Goal: Find specific page/section: Find specific page/section

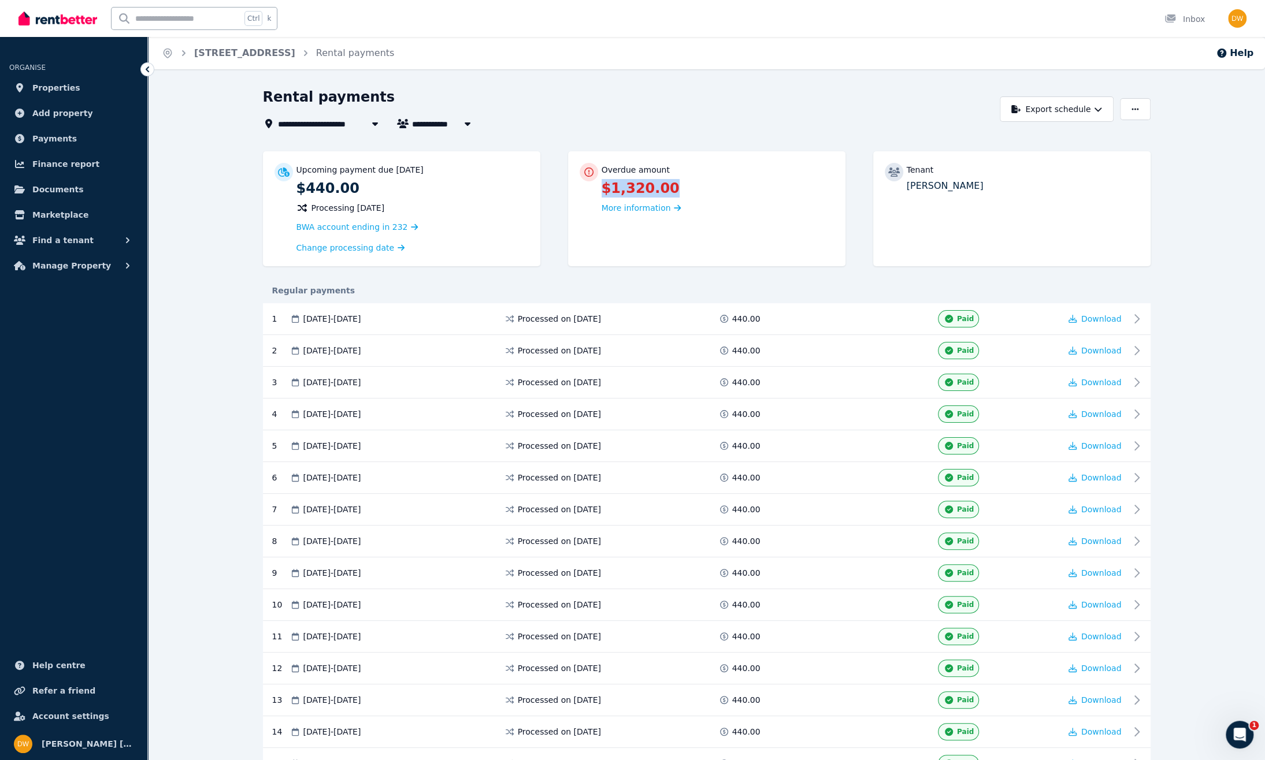
drag, startPoint x: 608, startPoint y: 187, endPoint x: 596, endPoint y: 188, distance: 12.2
click at [596, 188] on div "Overdue amount $1,320.00 More information" at bounding box center [706, 189] width 254 height 52
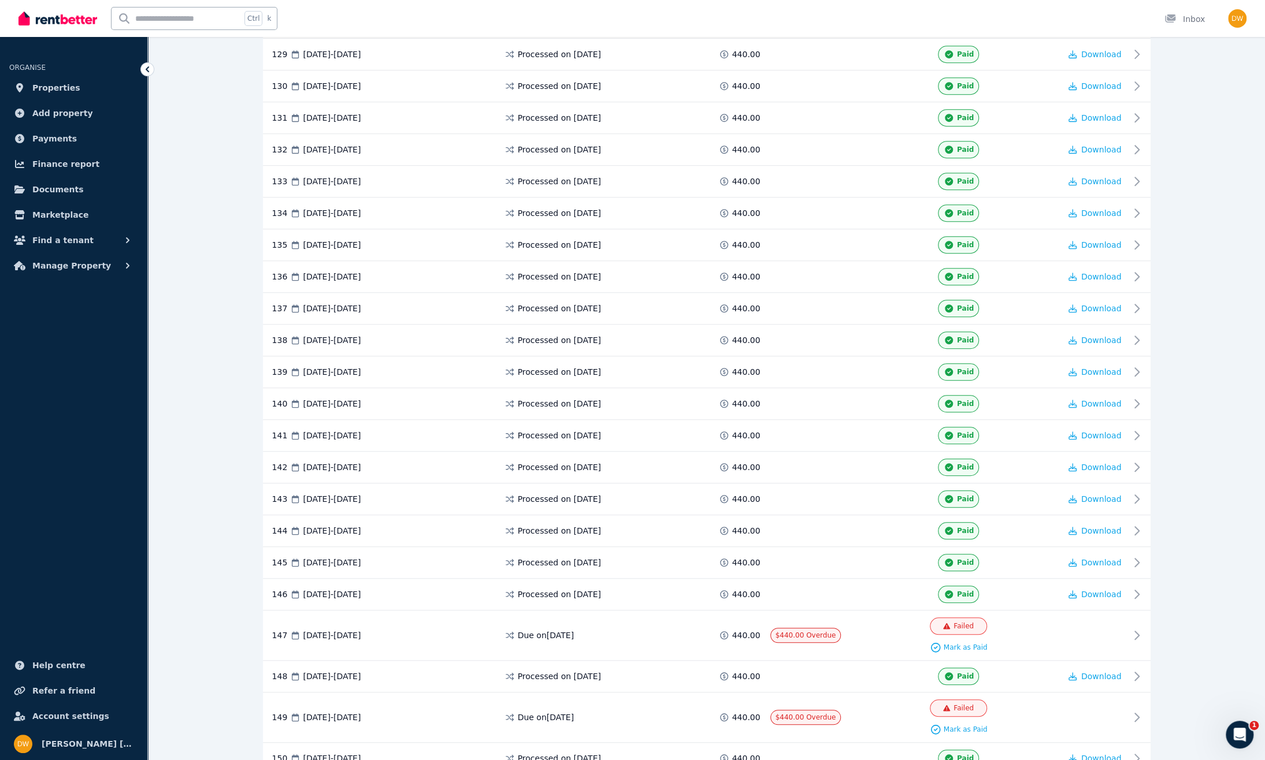
scroll to position [4383, 0]
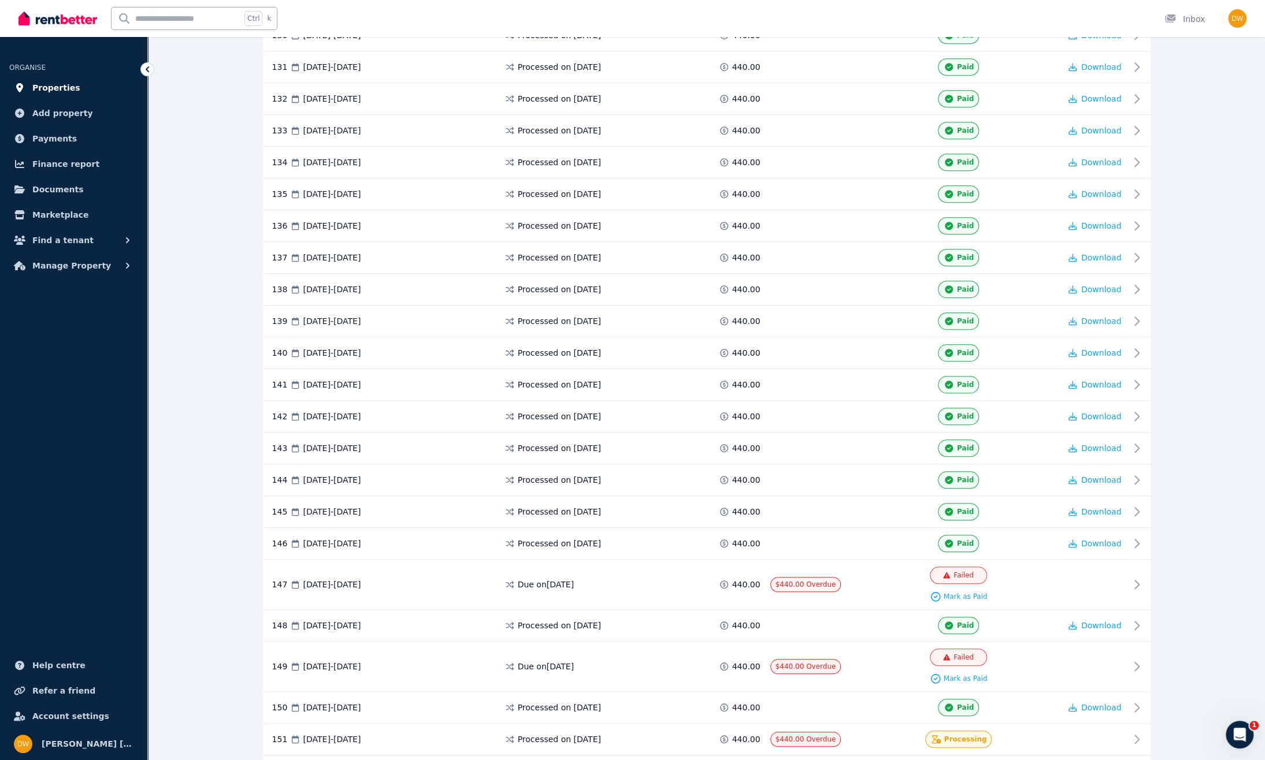
click at [46, 87] on span "Properties" at bounding box center [56, 88] width 48 height 14
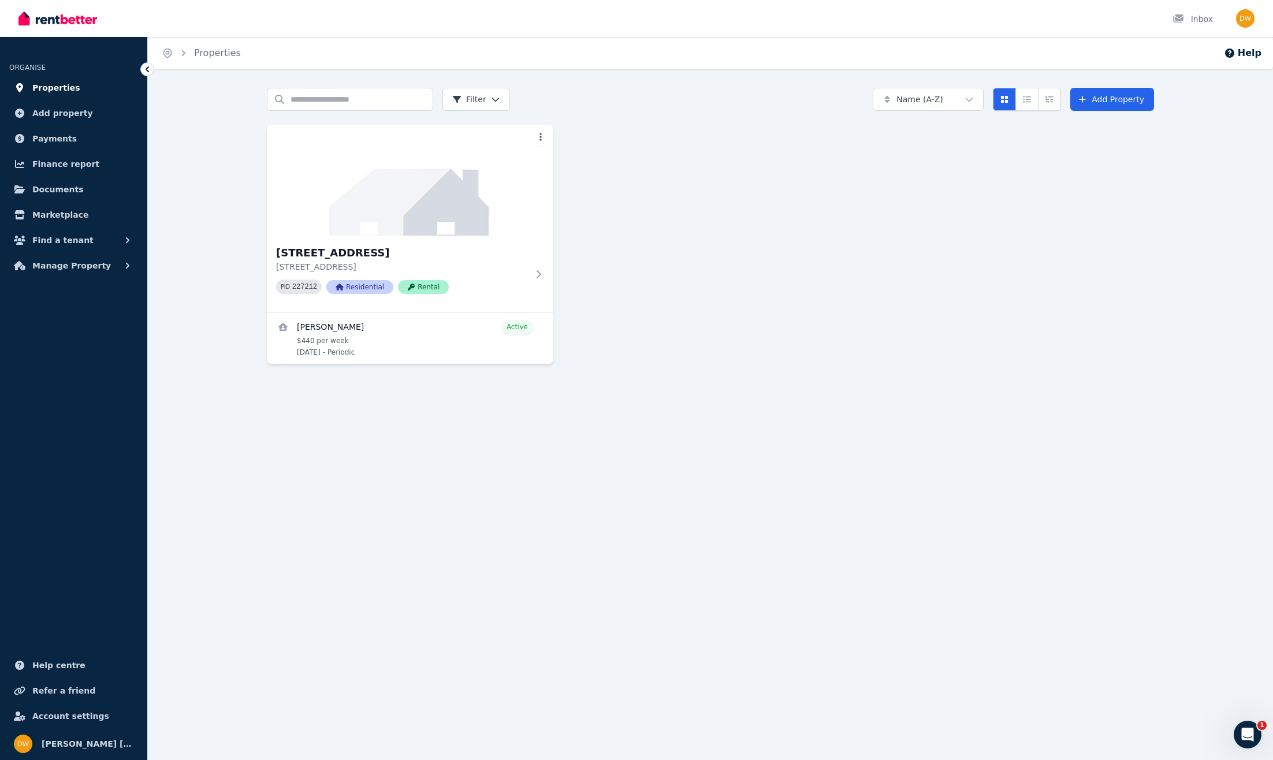
click at [52, 86] on span "Properties" at bounding box center [56, 88] width 48 height 14
click at [144, 66] on icon at bounding box center [148, 70] width 12 height 12
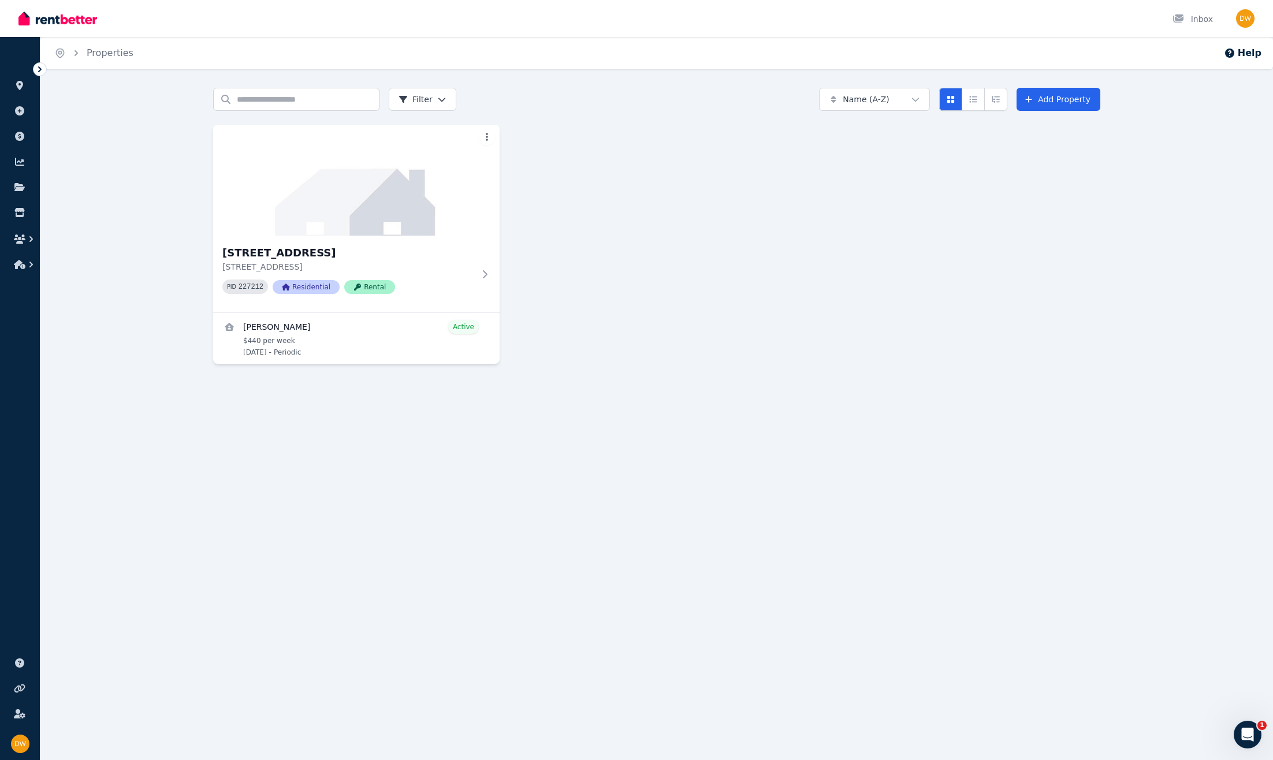
click at [39, 65] on icon at bounding box center [40, 70] width 12 height 12
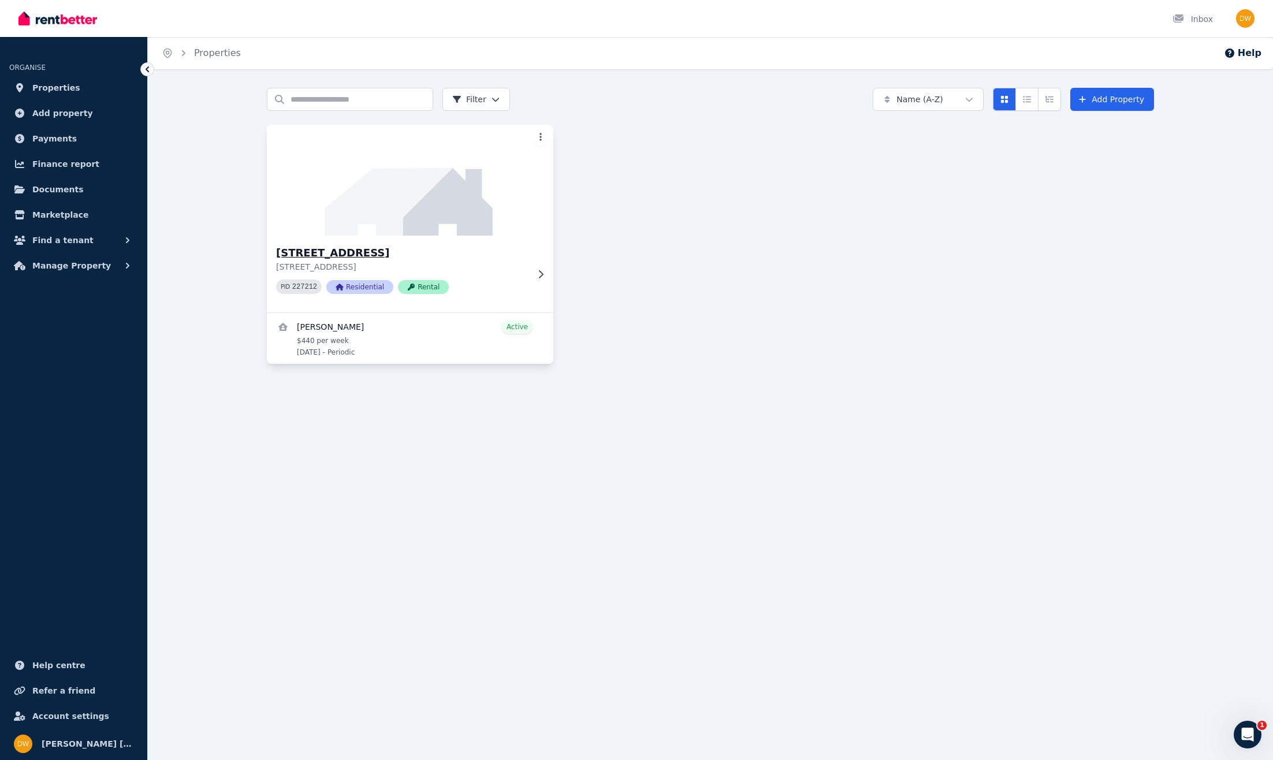
click at [449, 178] on img at bounding box center [410, 180] width 301 height 117
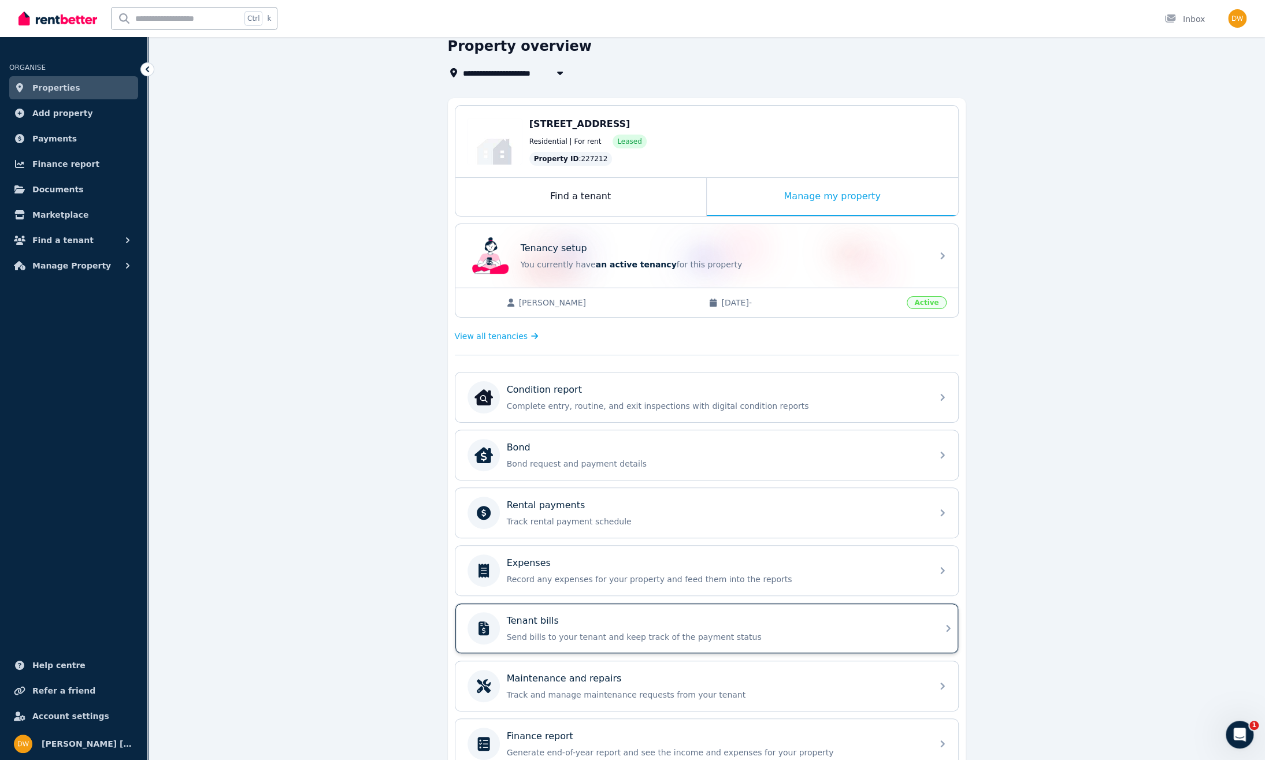
scroll to position [103, 0]
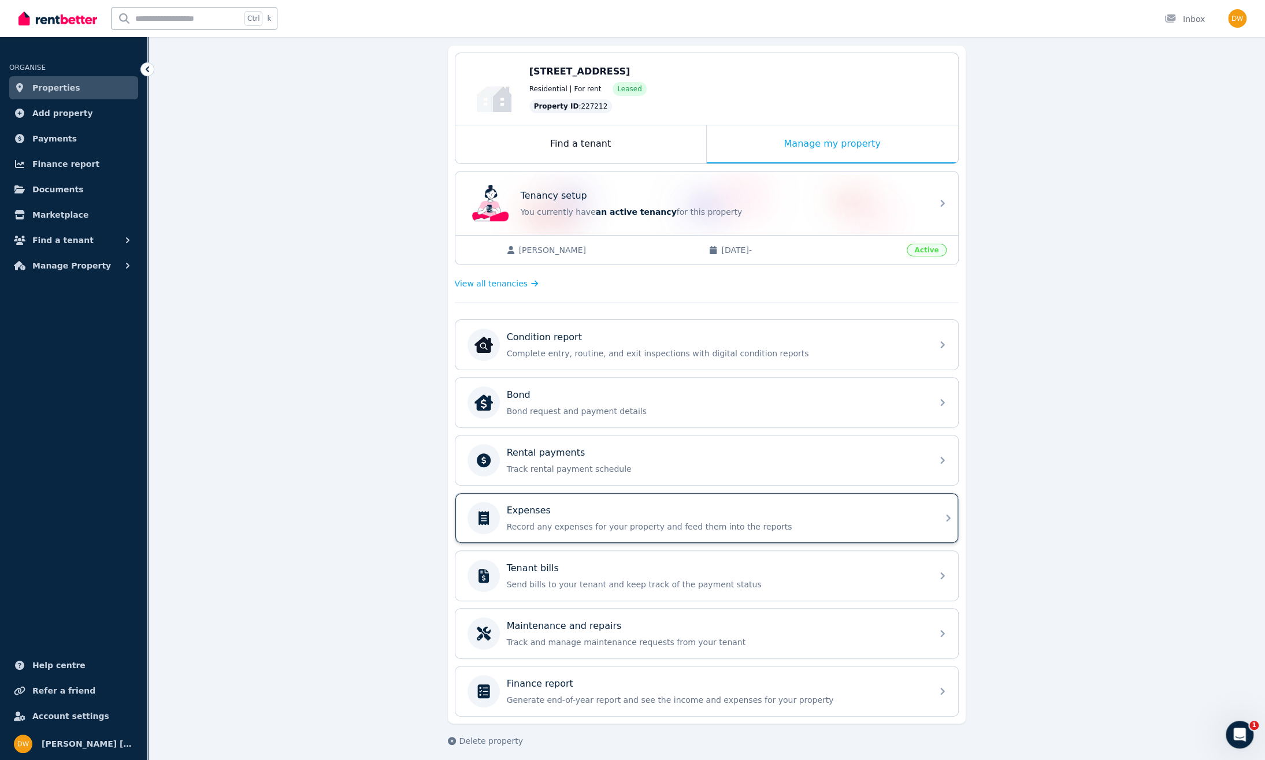
click at [537, 504] on p "Expenses" at bounding box center [529, 511] width 44 height 14
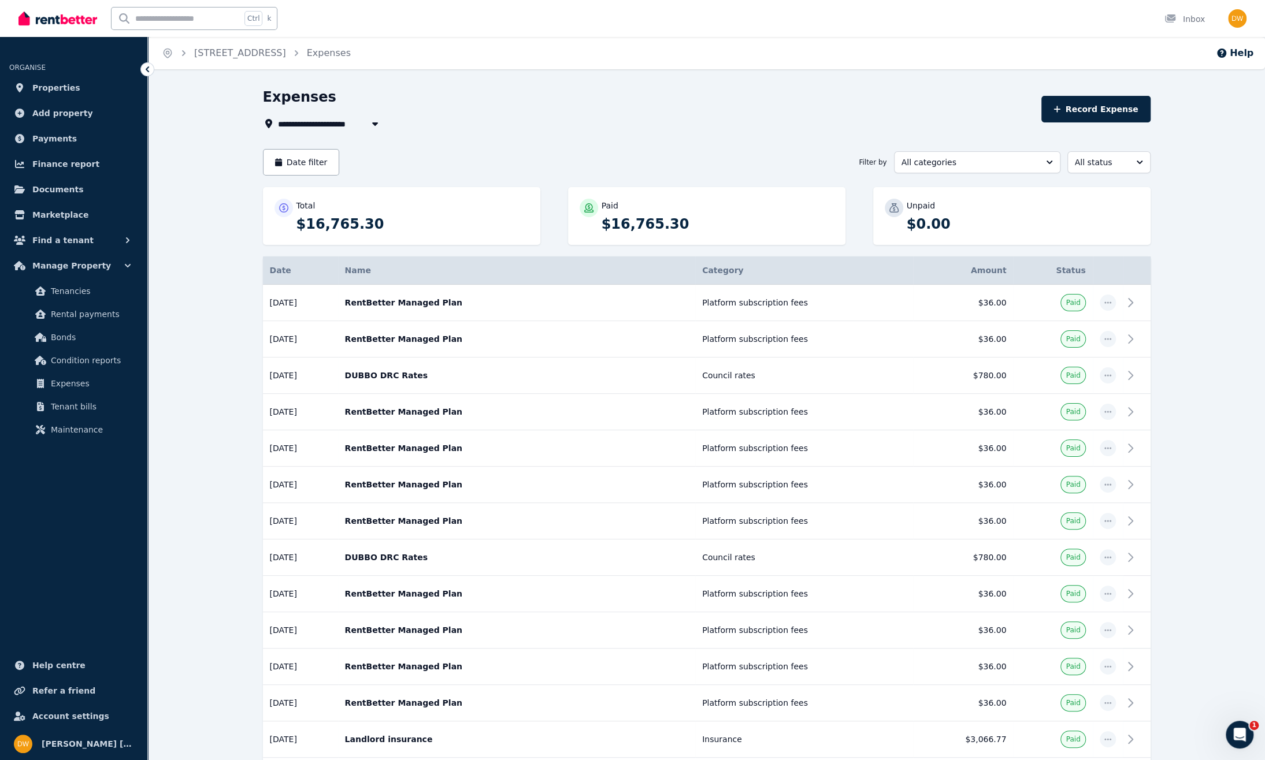
click at [612, 110] on div "**********" at bounding box center [649, 109] width 772 height 43
